Goal: Task Accomplishment & Management: Manage account settings

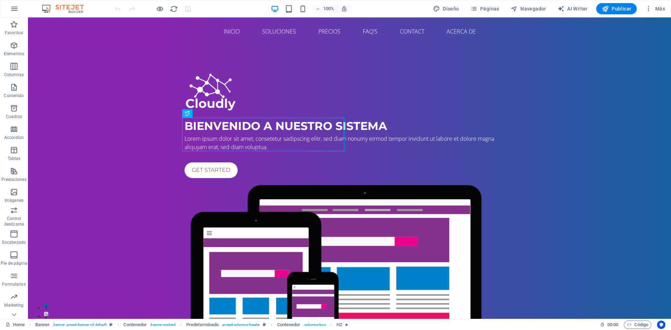
click at [25, 7] on div "100% Diseño Páginas Navegador AI Writer Publicar Más" at bounding box center [335, 8] width 670 height 17
click at [18, 6] on icon "button" at bounding box center [14, 9] width 8 height 8
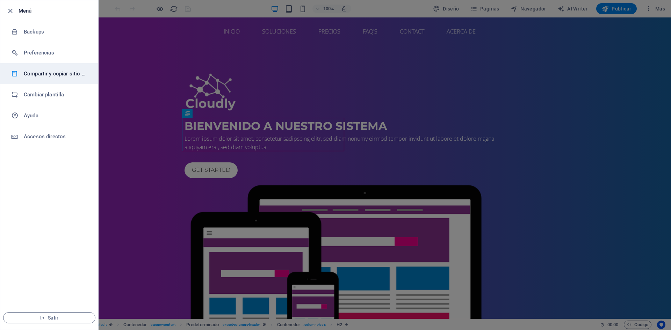
click at [51, 77] on h6 "Compartir y copiar sitio web" at bounding box center [56, 74] width 65 height 8
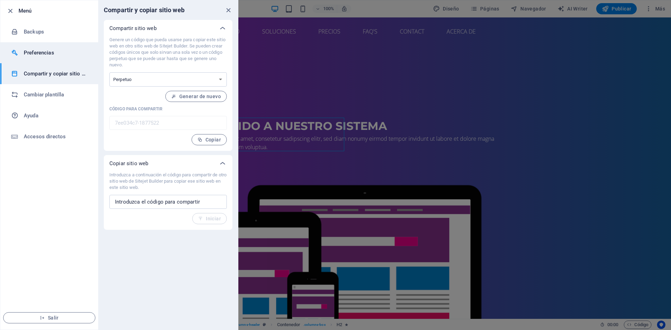
click at [52, 51] on h6 "Preferencias" at bounding box center [56, 53] width 65 height 8
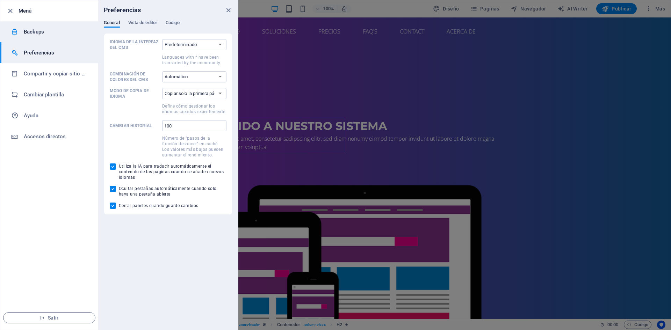
click at [55, 34] on h6 "Backups" at bounding box center [56, 32] width 65 height 8
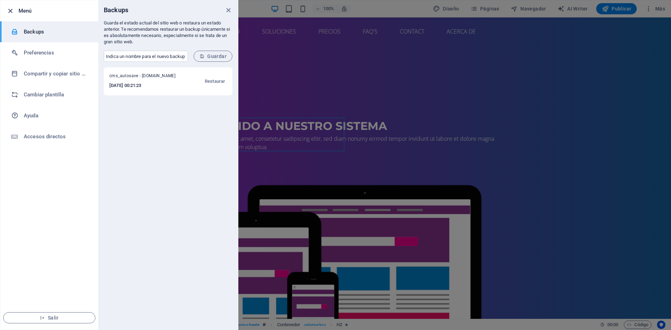
click at [12, 11] on icon "button" at bounding box center [10, 11] width 8 height 8
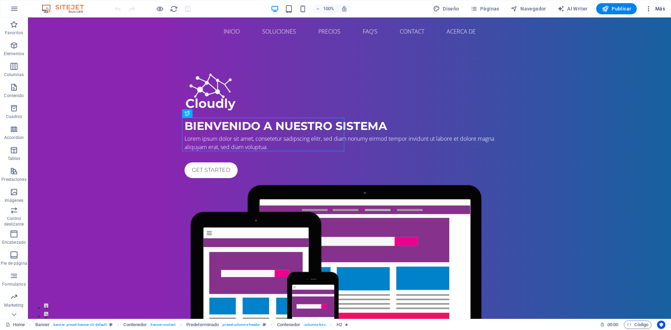
click at [648, 7] on icon "button" at bounding box center [648, 8] width 7 height 7
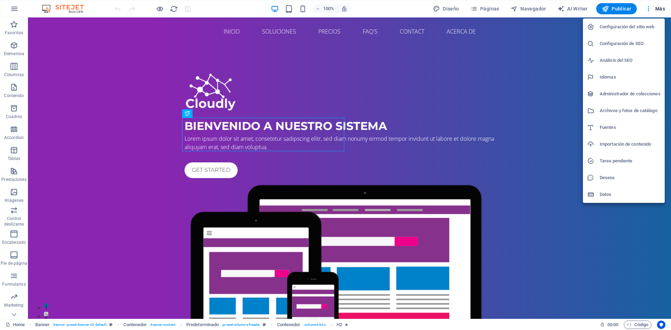
click at [648, 9] on div at bounding box center [335, 165] width 671 height 330
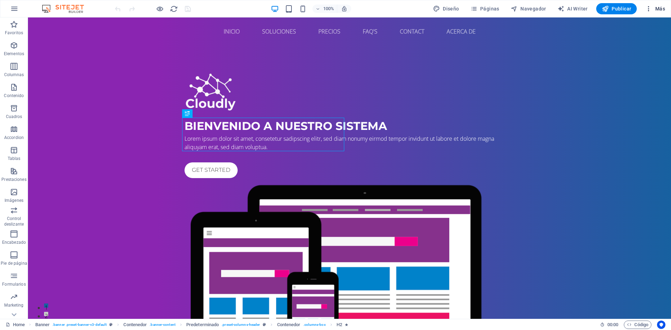
click at [658, 8] on span "Más" at bounding box center [655, 8] width 20 height 7
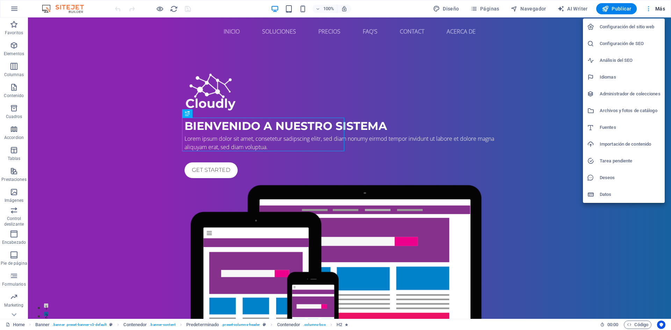
click at [658, 8] on div at bounding box center [335, 165] width 671 height 330
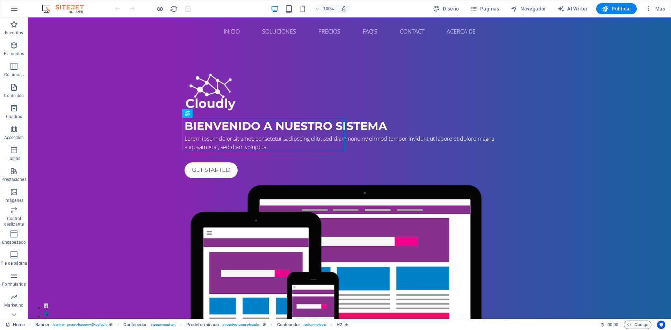
click at [648, 7] on icon "button" at bounding box center [648, 8] width 7 height 7
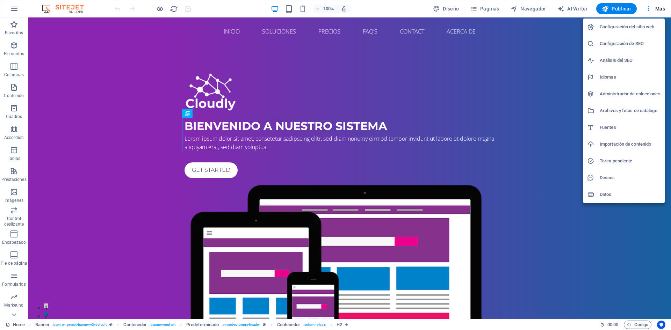
click at [643, 25] on h6 "Configuración del sitio web" at bounding box center [630, 27] width 61 height 8
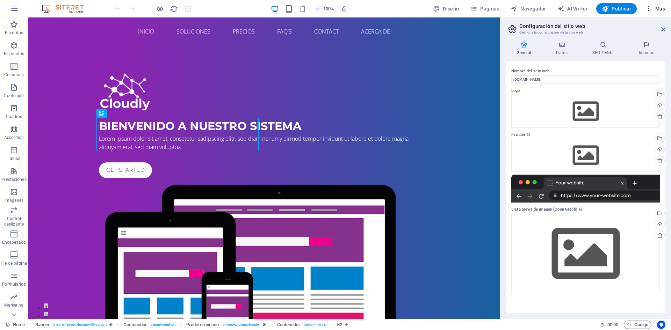
click at [664, 8] on span "Más" at bounding box center [655, 8] width 20 height 7
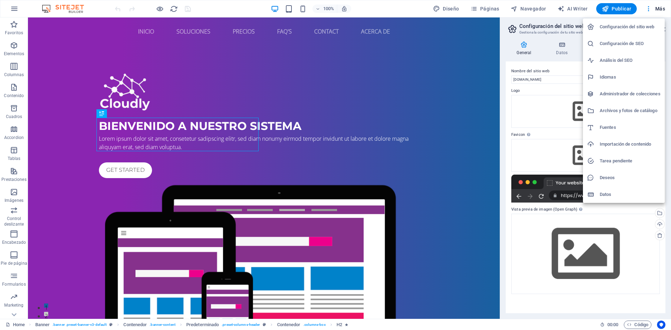
click at [631, 47] on h6 "Configuración de SEO" at bounding box center [630, 43] width 61 height 8
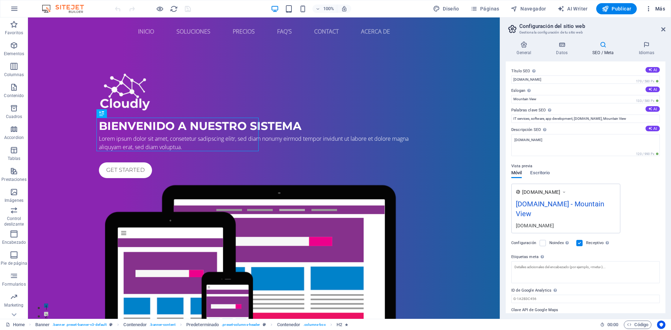
click at [656, 5] on span "Más" at bounding box center [655, 8] width 20 height 7
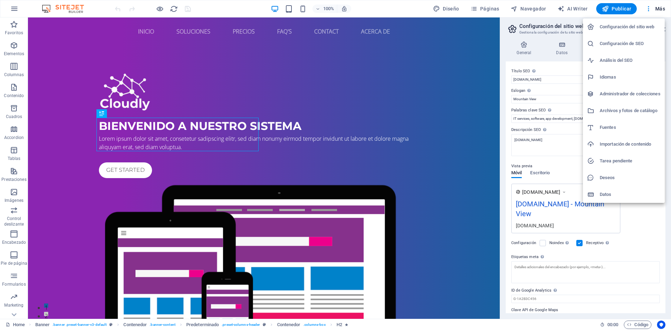
click at [610, 64] on h6 "Análisis del SEO" at bounding box center [630, 60] width 61 height 8
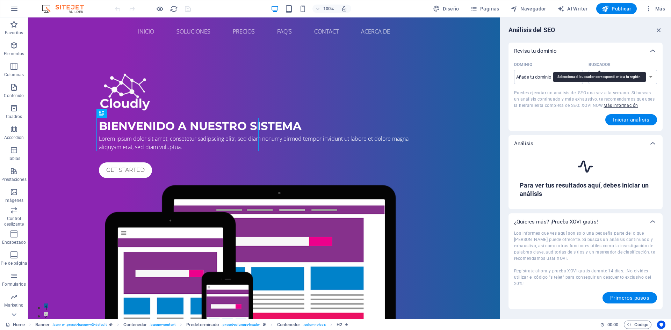
select select "[DOMAIN_NAME]"
click at [635, 78] on select "[DOMAIN_NAME] [DOMAIN_NAME] [DOMAIN_NAME] [DOMAIN_NAME] [DOMAIN_NAME] [DOMAIN_N…" at bounding box center [622, 77] width 69 height 14
click at [634, 78] on select "[DOMAIN_NAME] [DOMAIN_NAME] [DOMAIN_NAME] [DOMAIN_NAME] [DOMAIN_NAME] [DOMAIN_N…" at bounding box center [622, 77] width 69 height 14
click at [650, 6] on icon "button" at bounding box center [648, 8] width 7 height 7
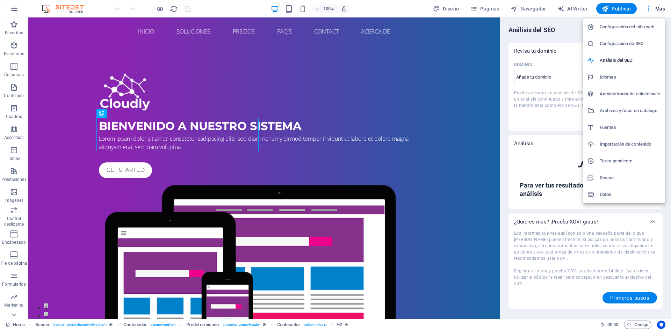
click at [636, 97] on h6 "Administrador de colecciones" at bounding box center [630, 94] width 61 height 8
